Goal: Task Accomplishment & Management: Use online tool/utility

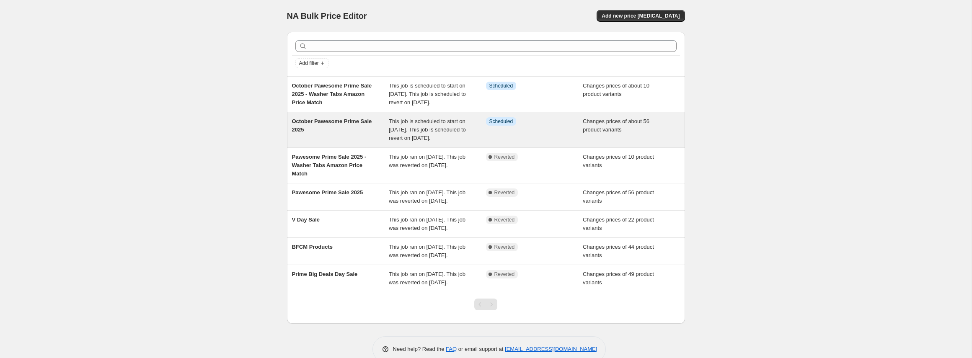
click at [337, 131] on span "October Pawesome Prime Sale 2025" at bounding box center [332, 125] width 80 height 15
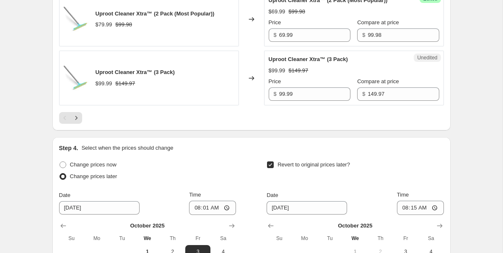
scroll to position [1456, 0]
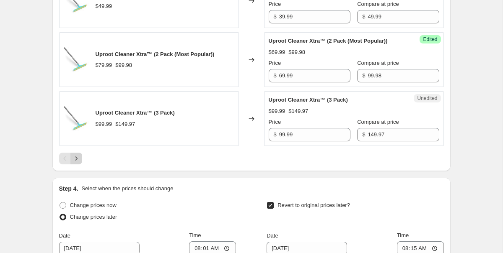
click at [77, 163] on icon "Next" at bounding box center [76, 159] width 8 height 8
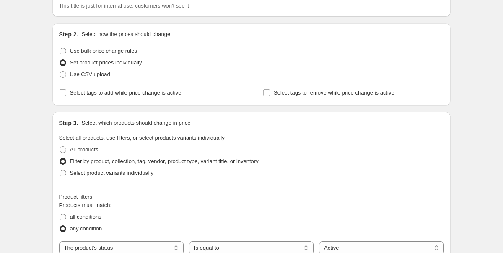
scroll to position [0, 0]
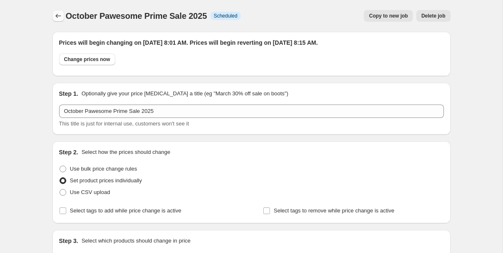
click at [59, 17] on icon "Price change jobs" at bounding box center [58, 16] width 8 height 8
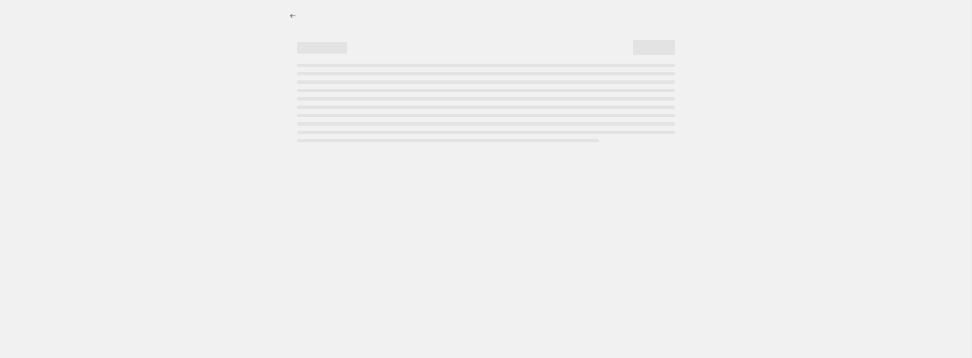
select select "collection"
select select "product_status"
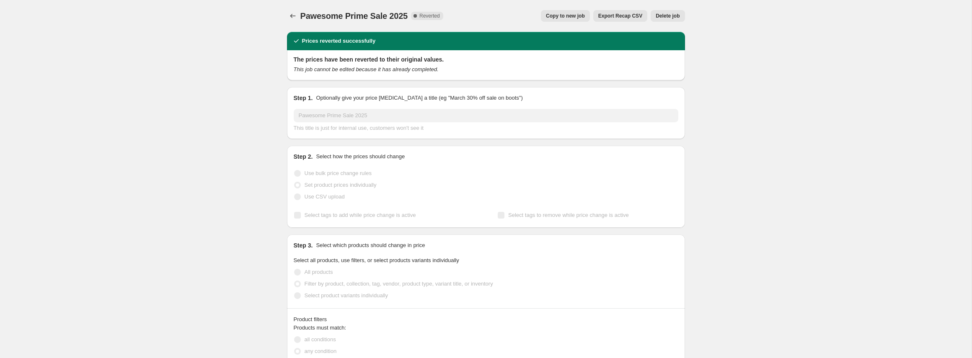
click at [615, 18] on span "Export Recap CSV" at bounding box center [620, 16] width 44 height 7
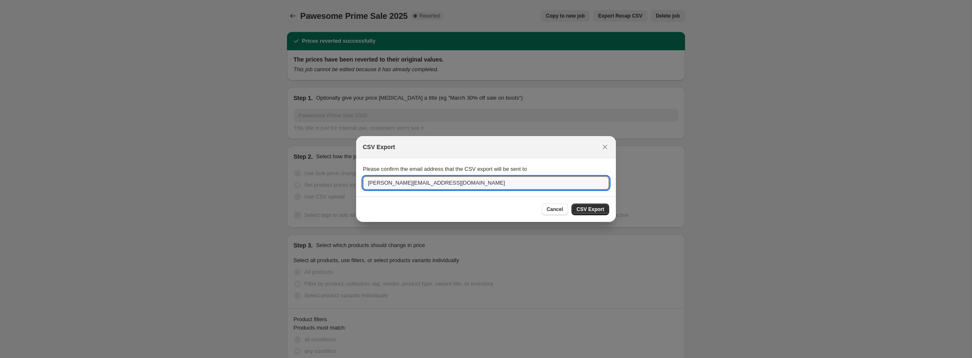
drag, startPoint x: 383, startPoint y: 184, endPoint x: 335, endPoint y: 178, distance: 48.1
type input "nathan@uprootclean.com"
click at [599, 204] on button "CSV Export" at bounding box center [590, 210] width 38 height 12
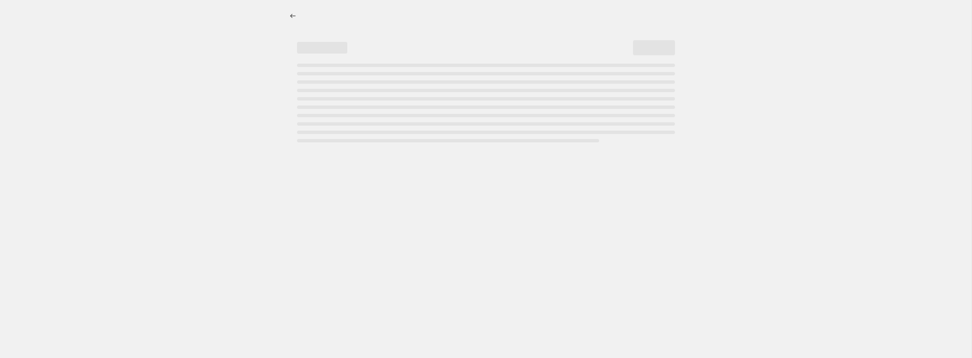
select select "collection"
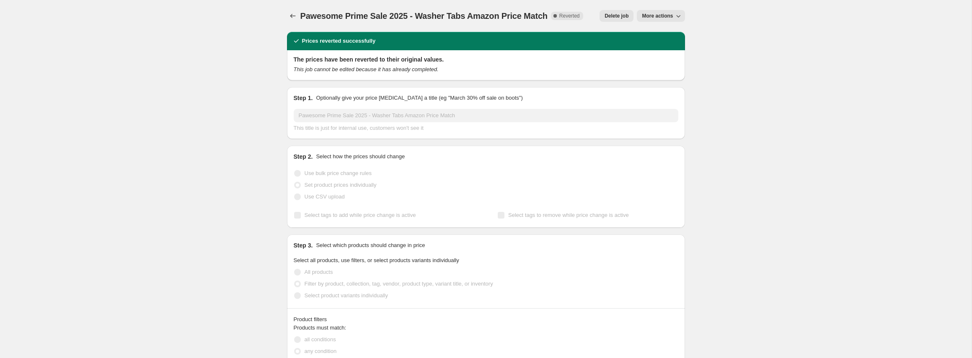
drag, startPoint x: 655, startPoint y: 26, endPoint x: 657, endPoint y: 20, distance: 6.2
click at [655, 24] on div "Pawesome Prime Sale 2025 - Washer Tabs Amazon Price Match. This page is ready P…" at bounding box center [486, 16] width 398 height 32
click at [657, 19] on span "More actions" at bounding box center [657, 16] width 31 height 7
click at [670, 49] on span "Export Recap CSV" at bounding box center [664, 47] width 46 height 6
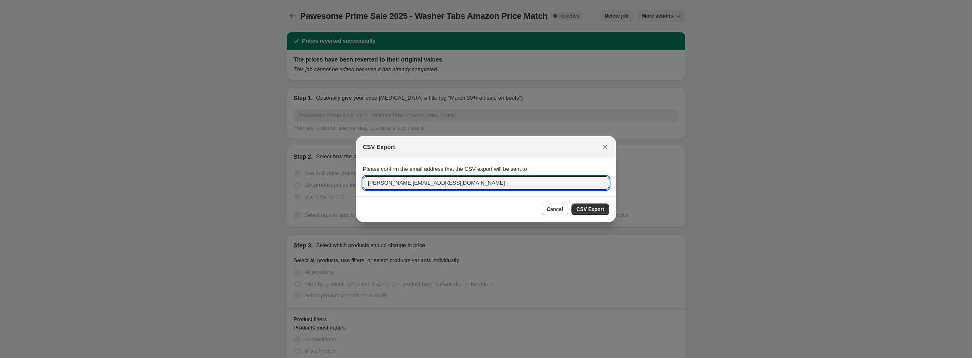
drag, startPoint x: 384, startPoint y: 183, endPoint x: 313, endPoint y: 172, distance: 71.5
type input "[PERSON_NAME][EMAIL_ADDRESS][DOMAIN_NAME]"
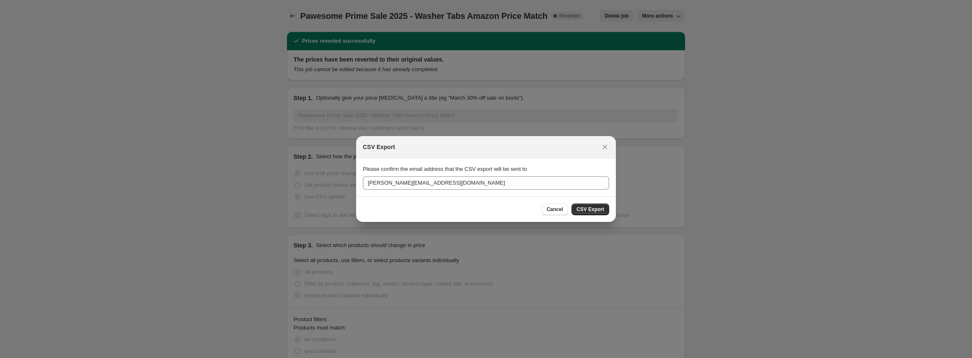
click at [587, 209] on span "CSV Export" at bounding box center [590, 209] width 28 height 7
